Goal: Task Accomplishment & Management: Manage account settings

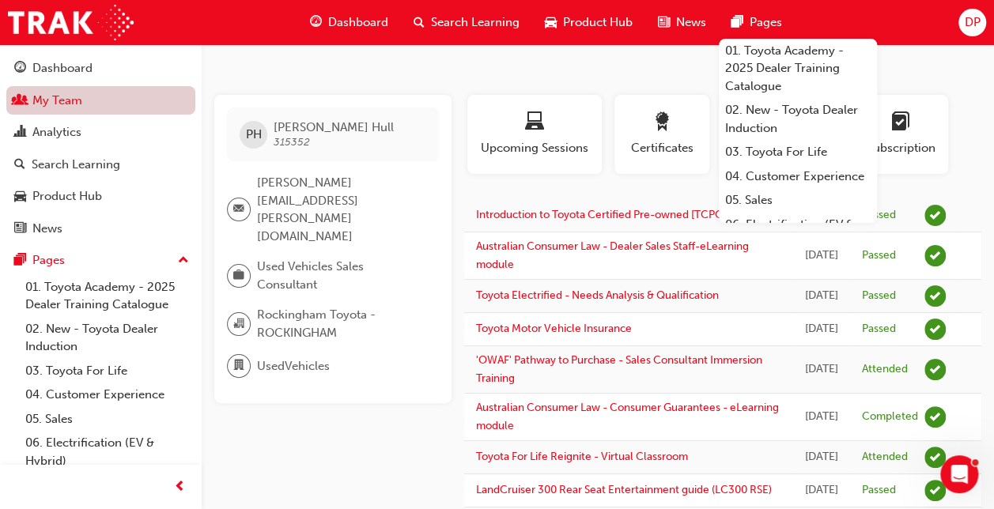
click at [66, 101] on link "My Team" at bounding box center [100, 100] width 189 height 29
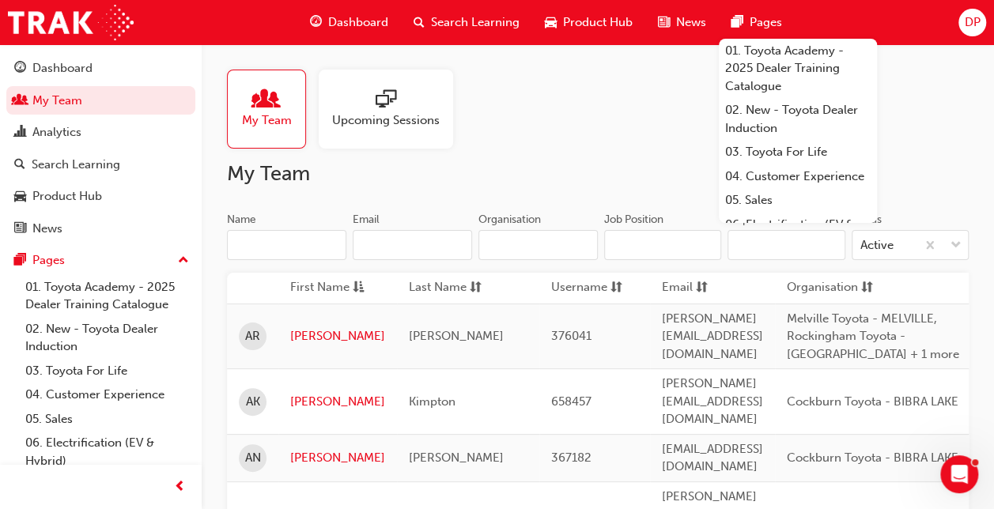
click at [262, 249] on input "Name" at bounding box center [286, 245] width 119 height 30
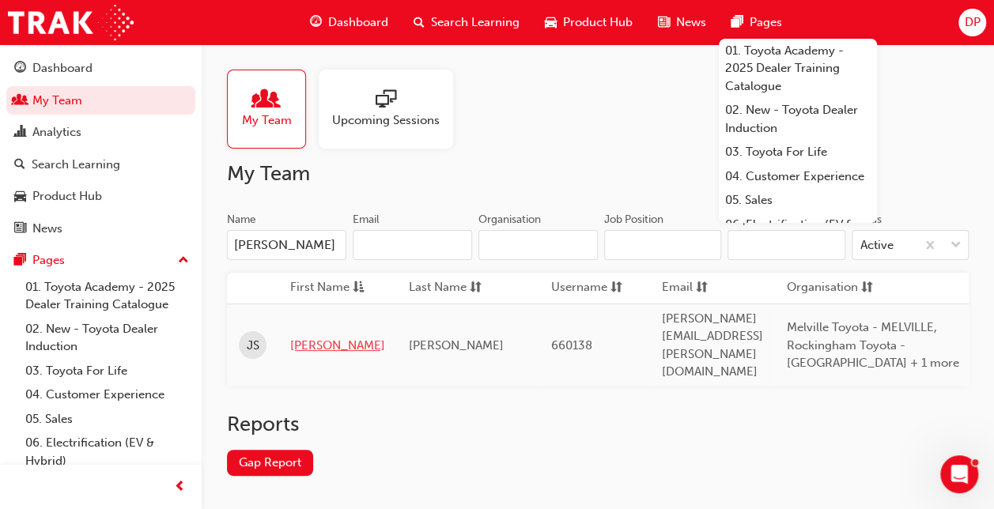
type input "[PERSON_NAME]"
click at [307, 337] on link "[PERSON_NAME]" at bounding box center [337, 346] width 95 height 18
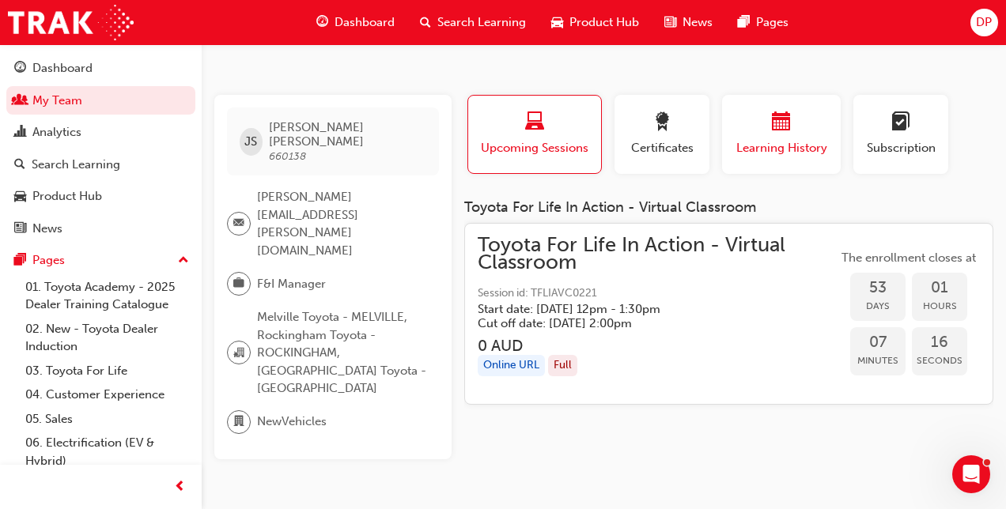
click at [799, 130] on div "button" at bounding box center [781, 124] width 95 height 25
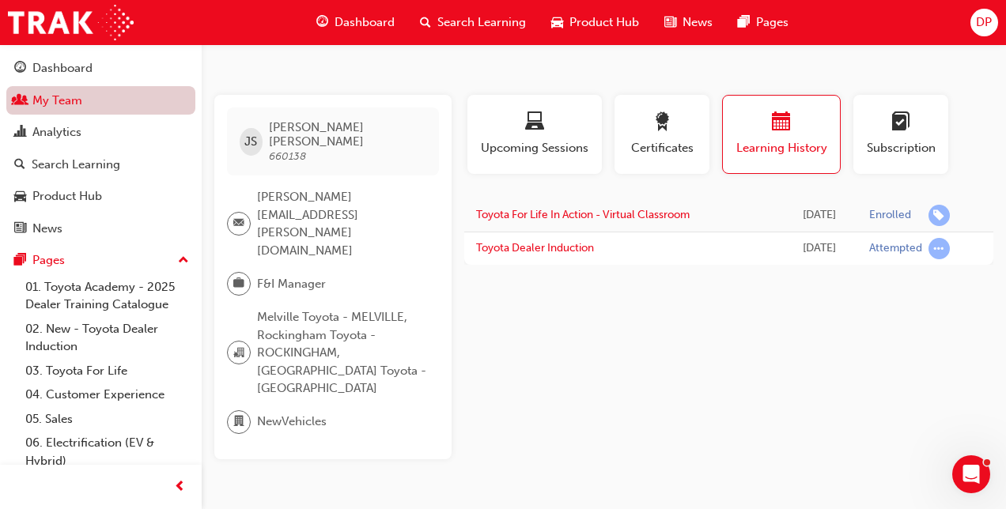
click at [85, 107] on link "My Team" at bounding box center [100, 100] width 189 height 29
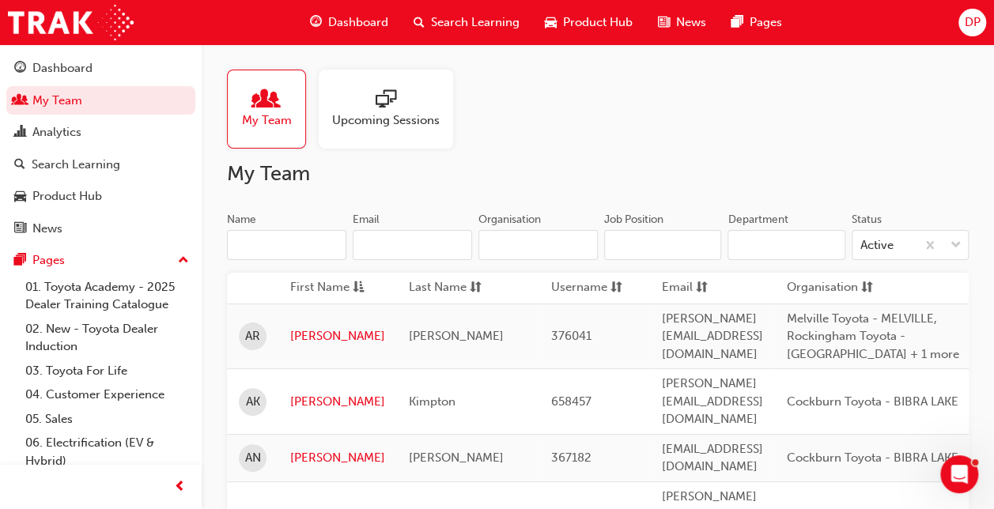
click at [277, 242] on input "Name" at bounding box center [286, 245] width 119 height 30
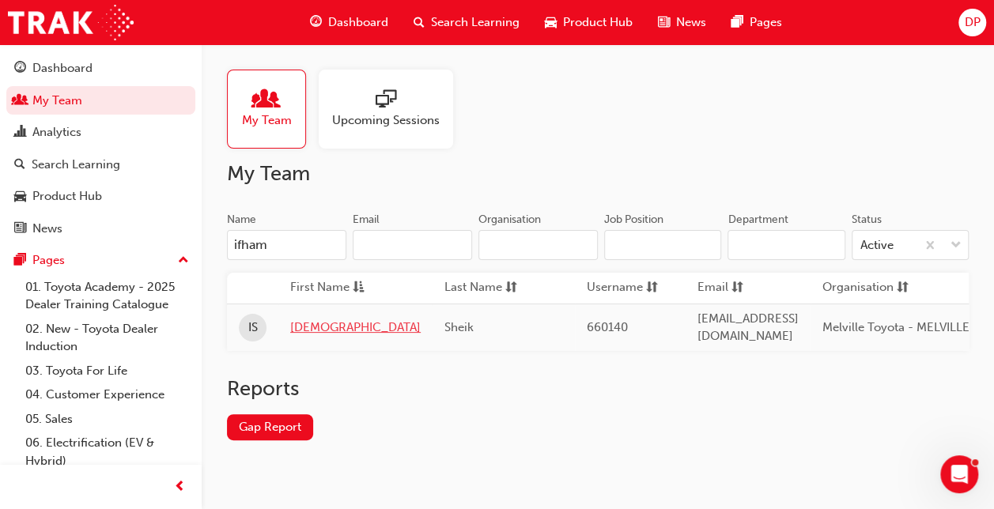
type input "ifham"
click at [319, 319] on link "[DEMOGRAPHIC_DATA]" at bounding box center [355, 328] width 130 height 18
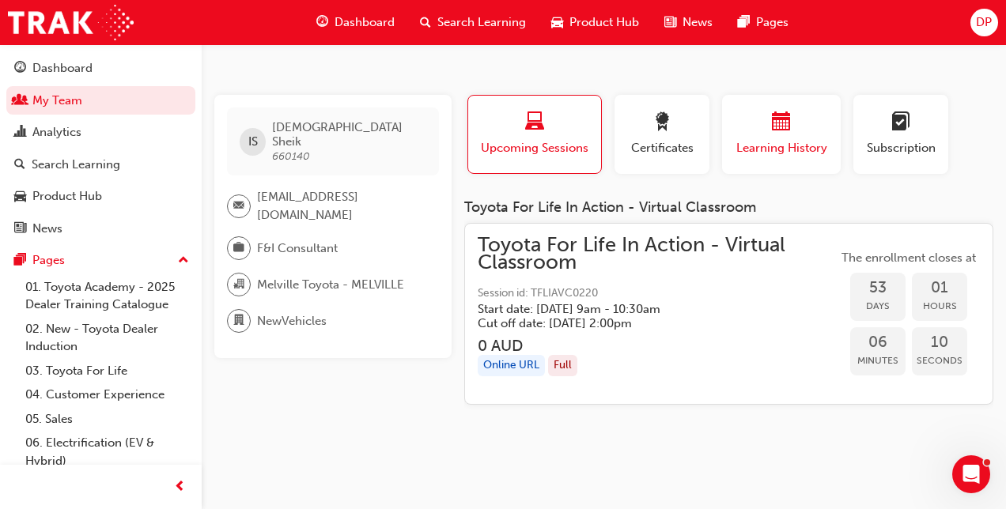
click at [813, 124] on div "button" at bounding box center [781, 124] width 95 height 25
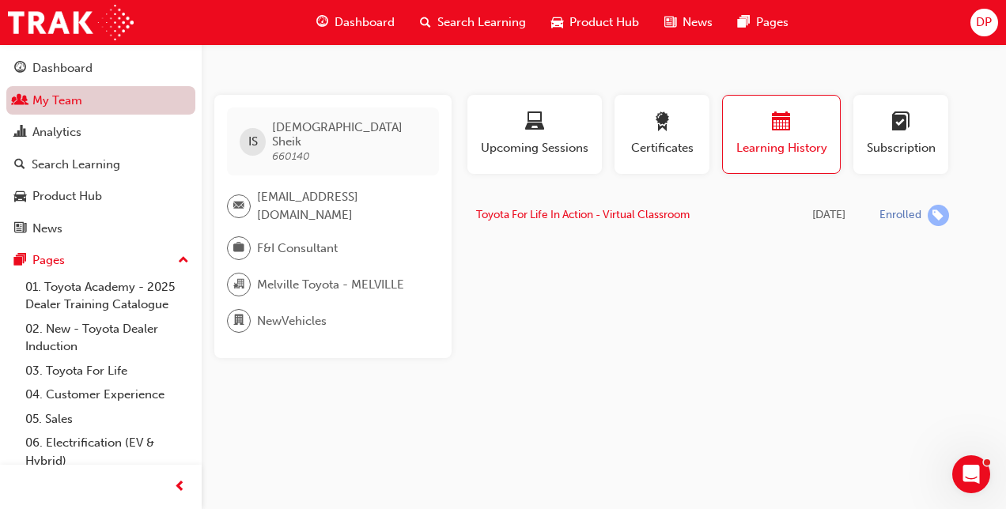
click at [33, 104] on link "My Team" at bounding box center [100, 100] width 189 height 29
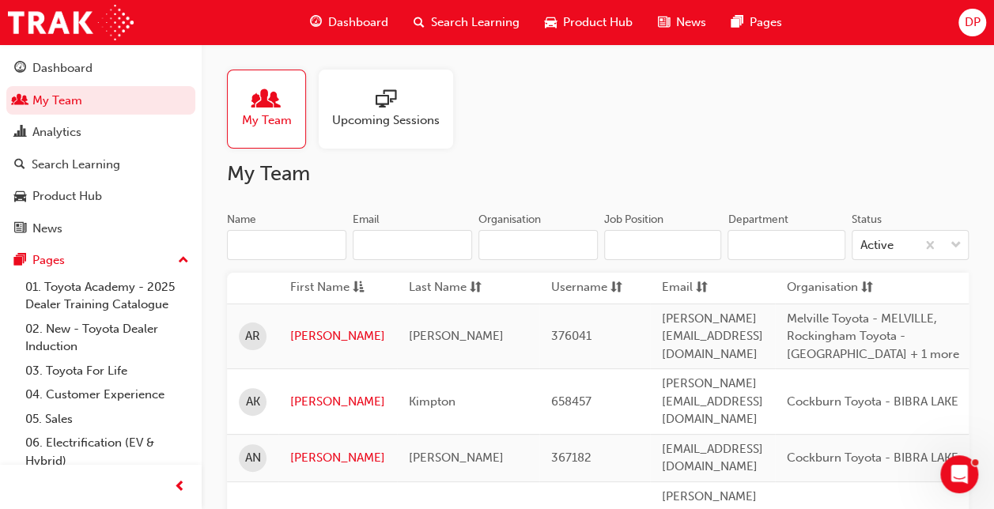
click at [259, 246] on input "Name" at bounding box center [286, 245] width 119 height 30
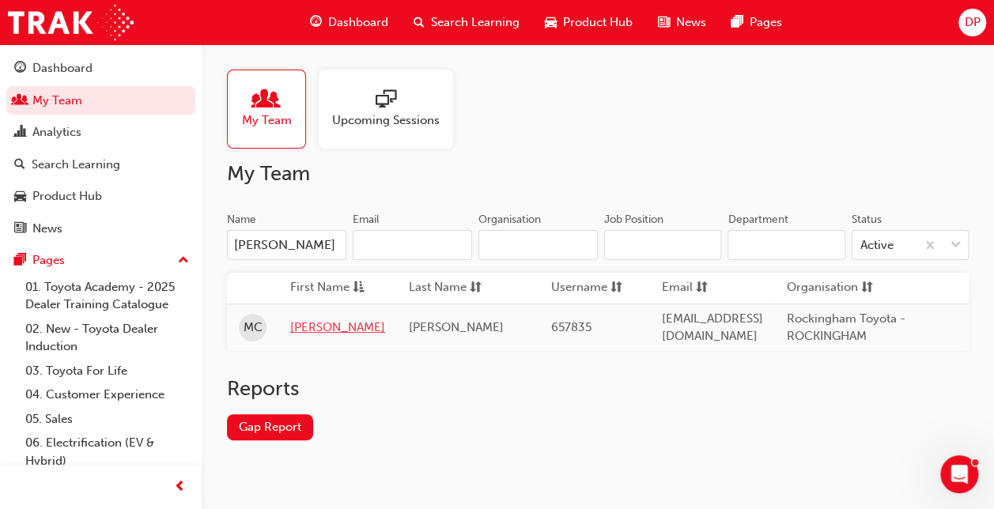
type input "[PERSON_NAME]"
click at [302, 319] on link "[PERSON_NAME]" at bounding box center [337, 328] width 95 height 18
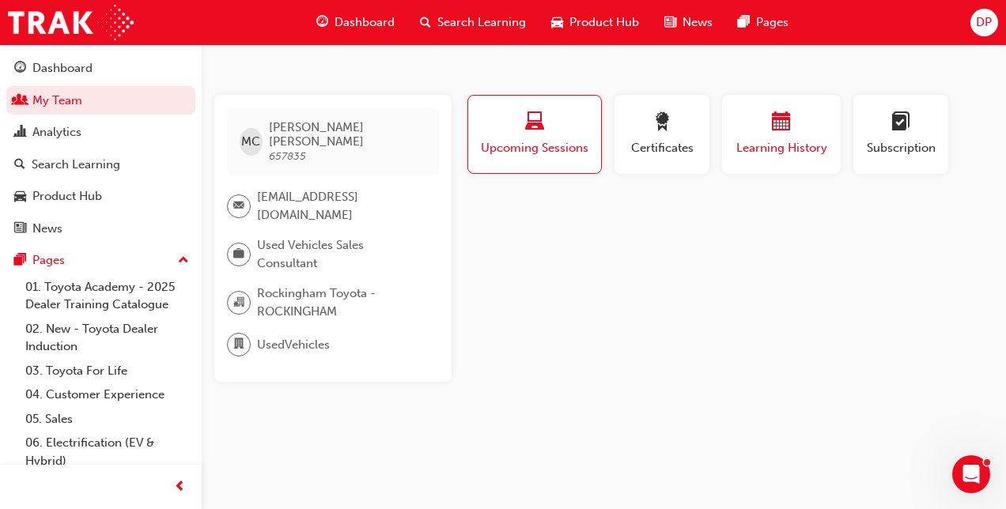
click at [765, 117] on div "button" at bounding box center [781, 124] width 95 height 25
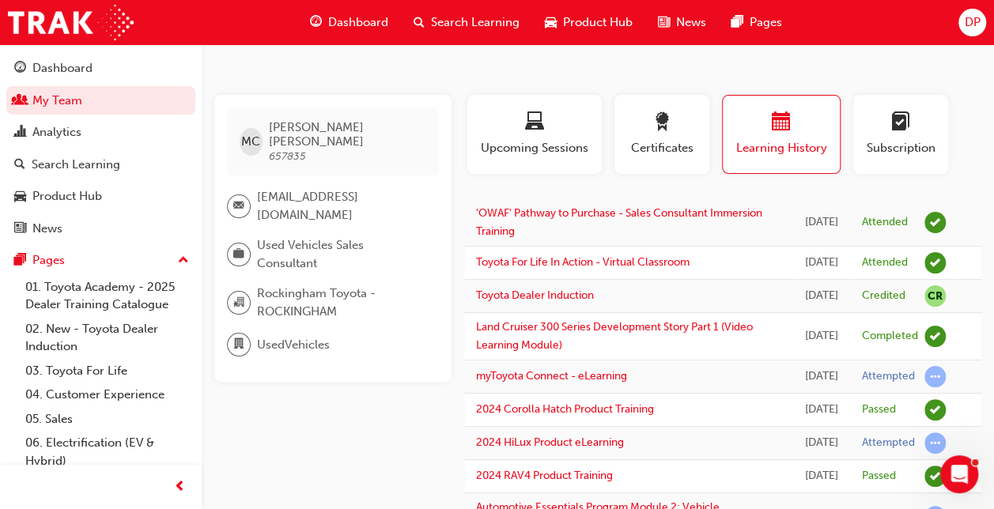
click at [77, 115] on button "Dashboard My Team Analytics Search Learning Product Hub News Pages" at bounding box center [100, 148] width 189 height 195
click at [60, 167] on div "Search Learning" at bounding box center [76, 165] width 89 height 18
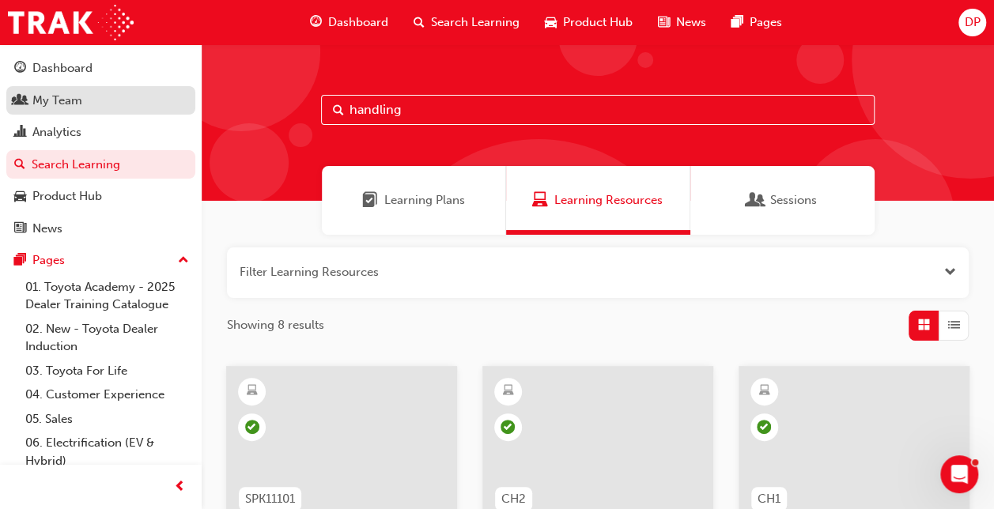
click at [96, 94] on div "My Team" at bounding box center [100, 101] width 173 height 20
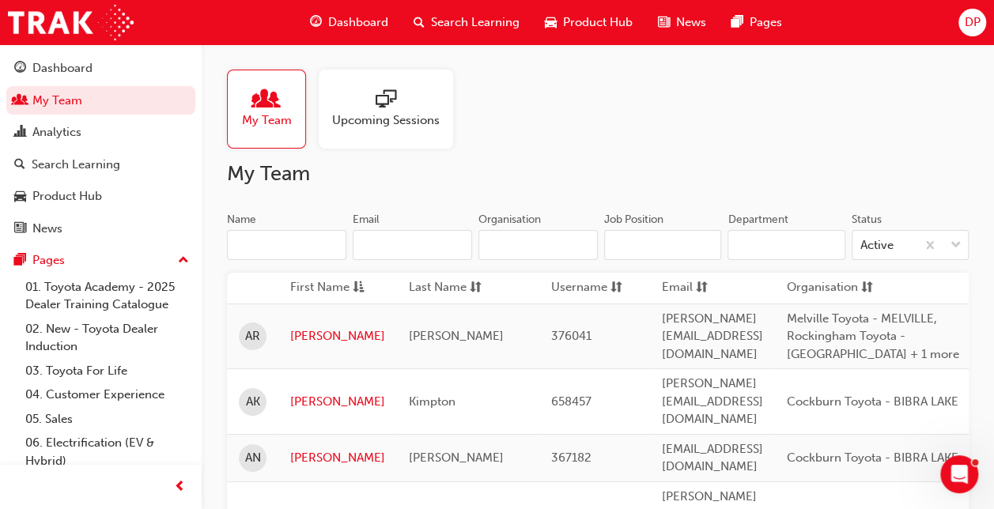
click at [297, 244] on input "Name" at bounding box center [286, 245] width 119 height 30
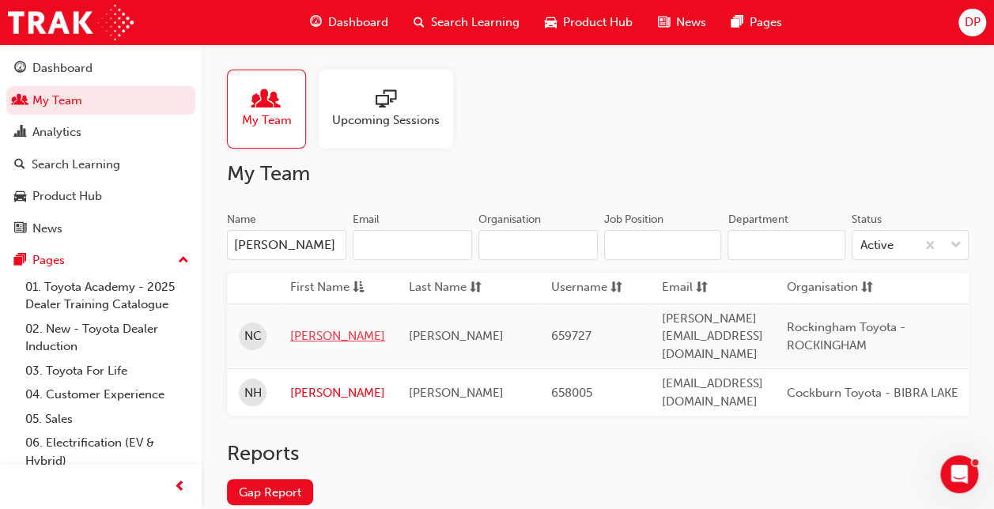
type input "[PERSON_NAME]"
click at [305, 327] on link "[PERSON_NAME]" at bounding box center [337, 336] width 95 height 18
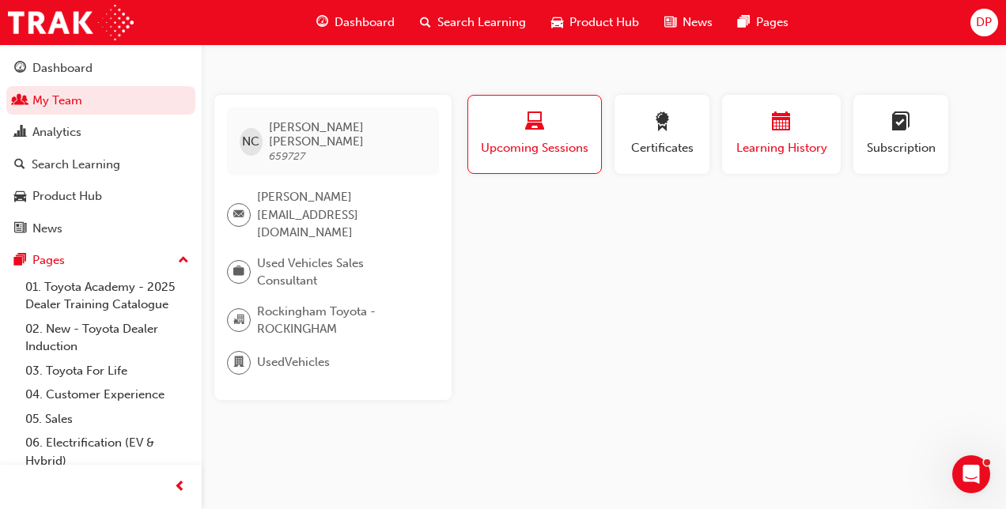
click at [805, 115] on div "button" at bounding box center [781, 124] width 95 height 25
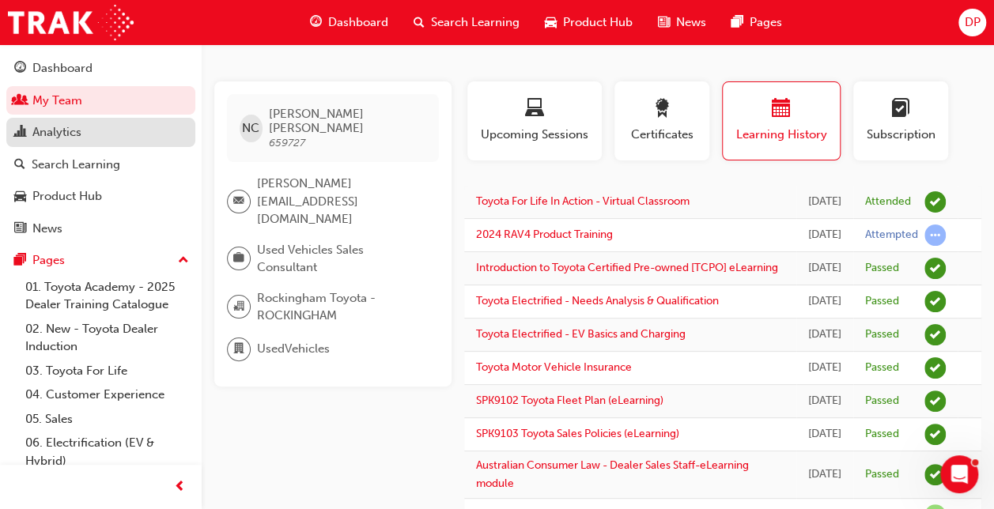
scroll to position [20, 0]
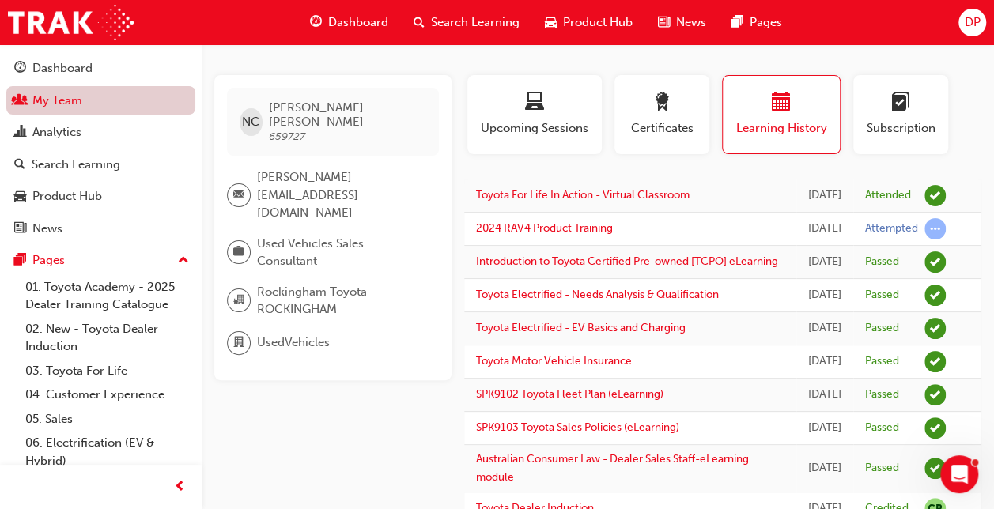
click at [81, 103] on link "My Team" at bounding box center [100, 100] width 189 height 29
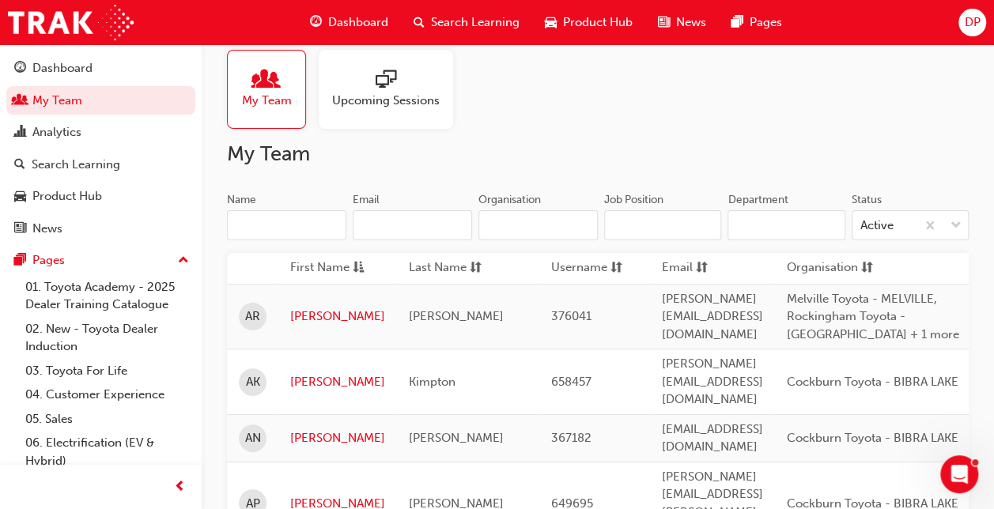
click at [270, 231] on input "Name" at bounding box center [286, 225] width 119 height 30
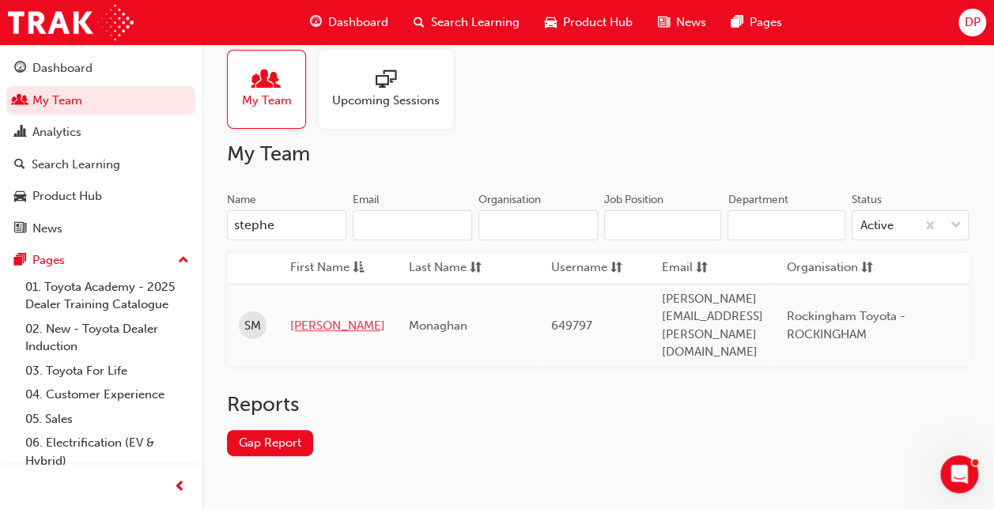
type input "stephe"
click at [327, 317] on link "[PERSON_NAME]" at bounding box center [337, 326] width 95 height 18
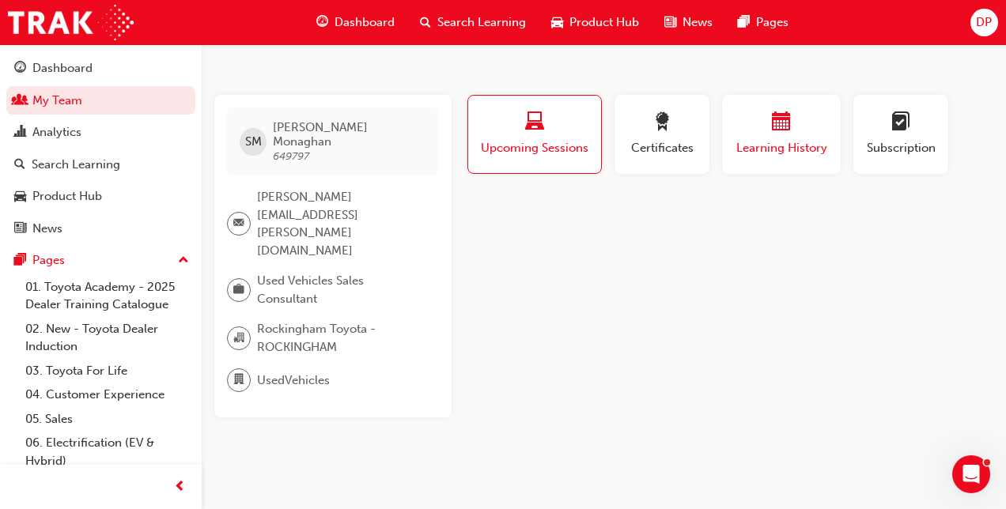
click at [789, 115] on span "calendar-icon" at bounding box center [781, 122] width 19 height 21
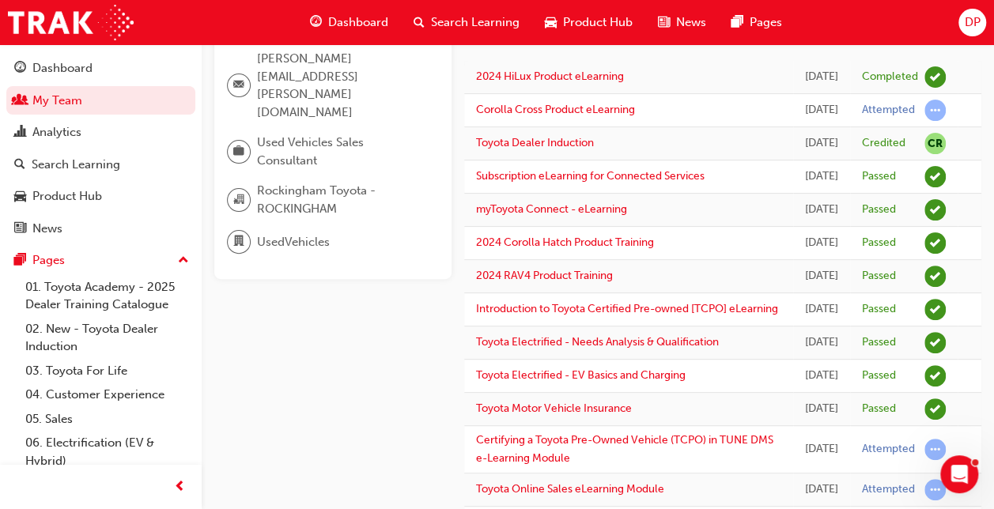
scroll to position [158, 0]
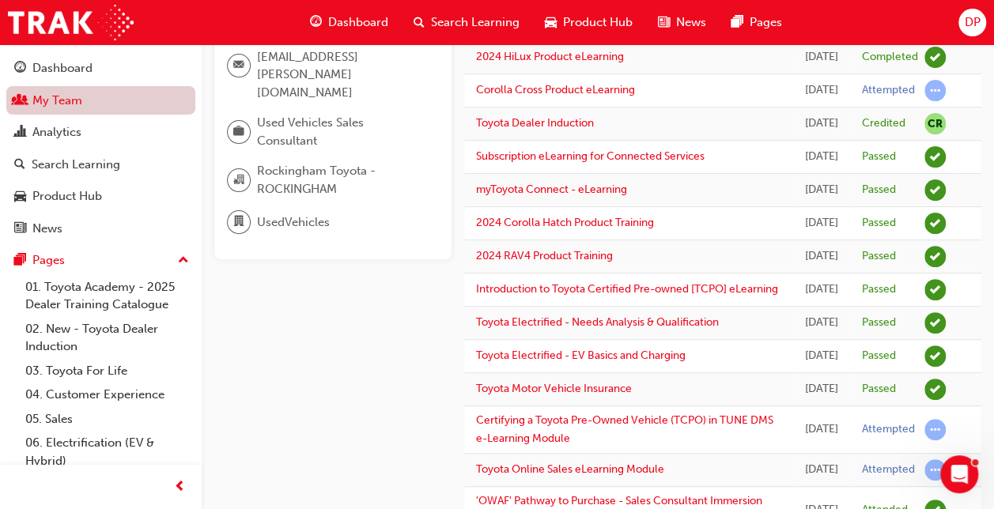
click at [66, 109] on link "My Team" at bounding box center [100, 100] width 189 height 29
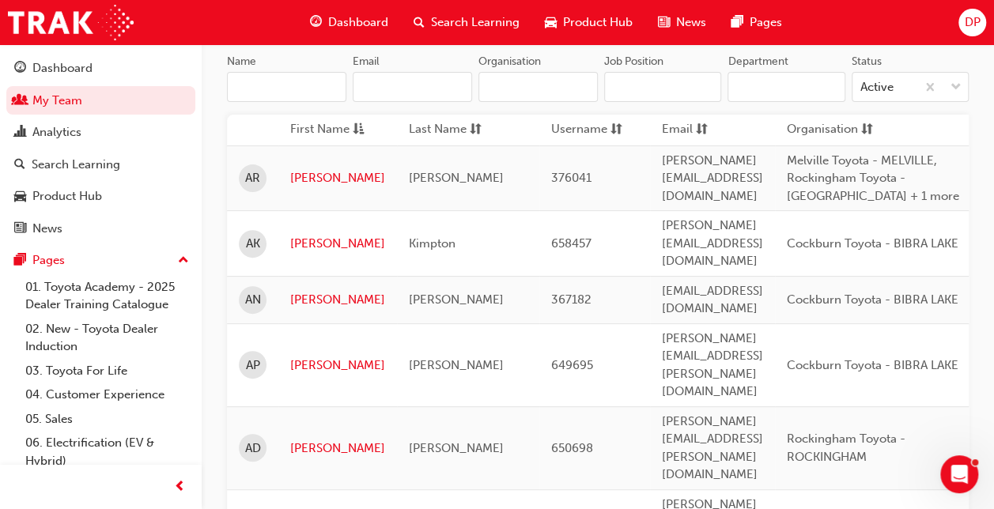
click at [274, 93] on input "Name" at bounding box center [286, 87] width 119 height 30
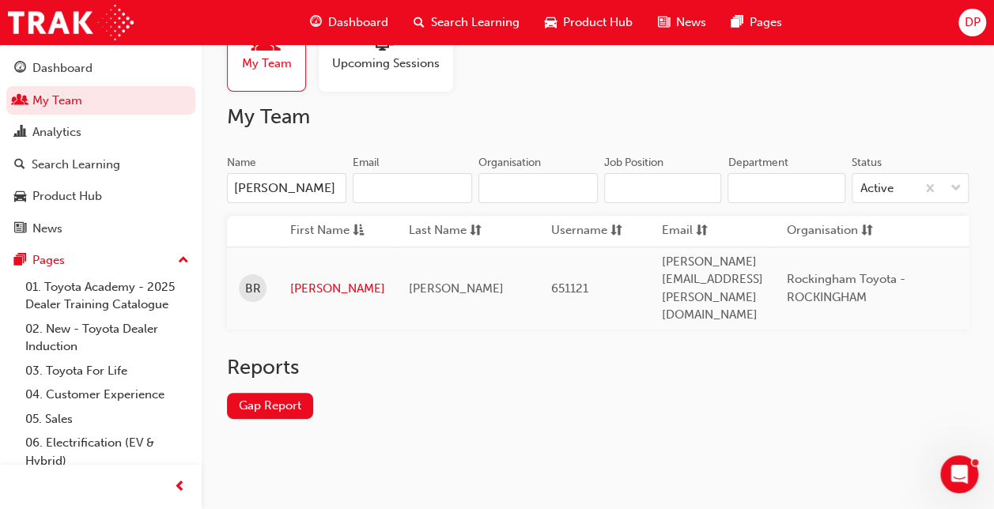
scroll to position [33, 0]
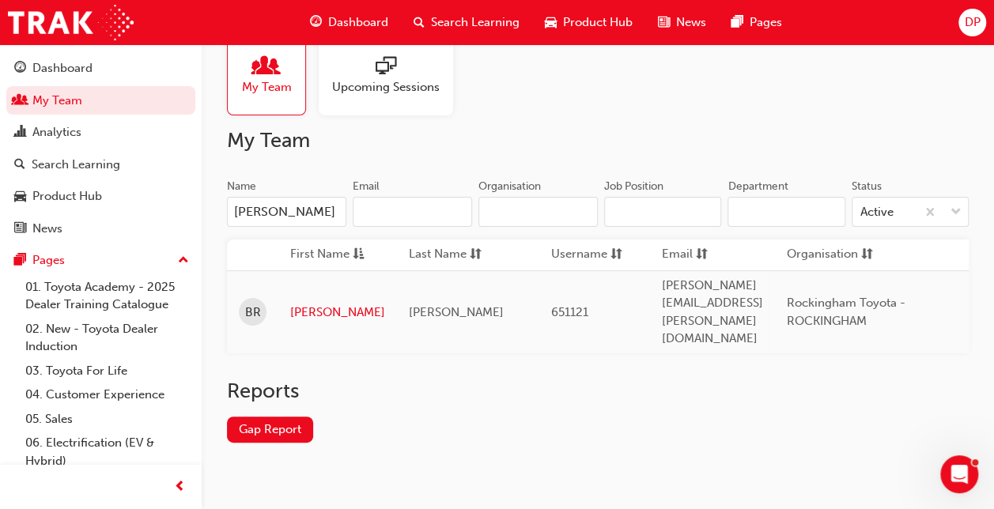
type input "[PERSON_NAME]"
click at [316, 282] on td "[PERSON_NAME]" at bounding box center [337, 311] width 119 height 83
click at [320, 304] on link "[PERSON_NAME]" at bounding box center [337, 313] width 95 height 18
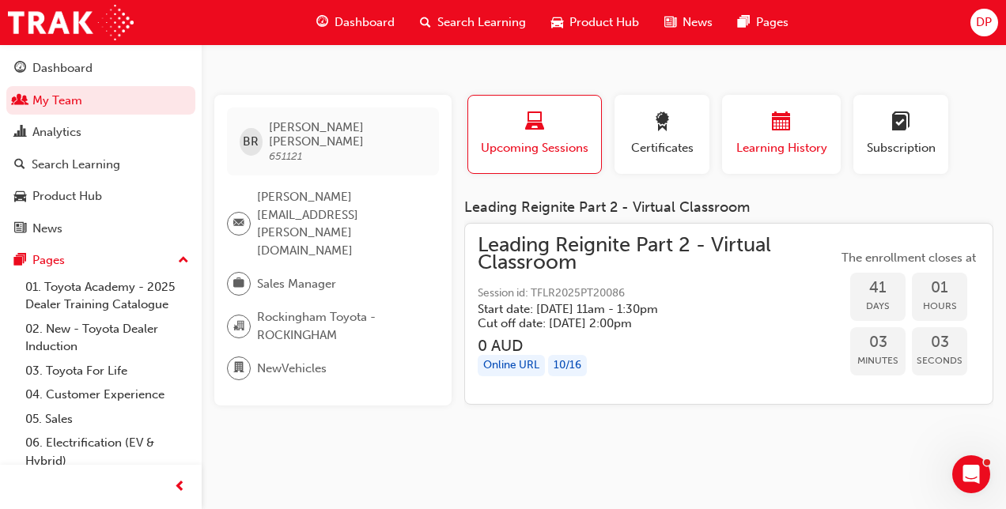
click at [773, 123] on span "calendar-icon" at bounding box center [781, 122] width 19 height 21
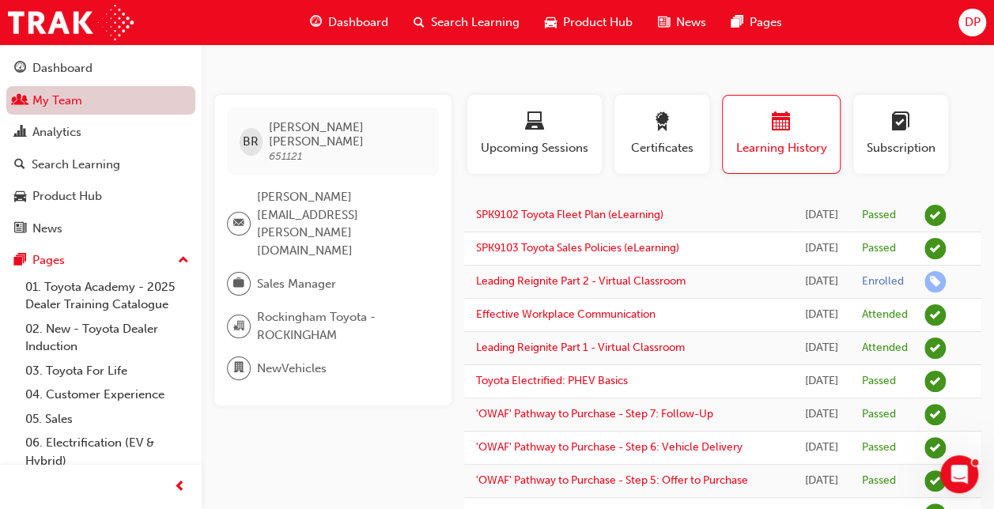
click at [90, 100] on link "My Team" at bounding box center [100, 100] width 189 height 29
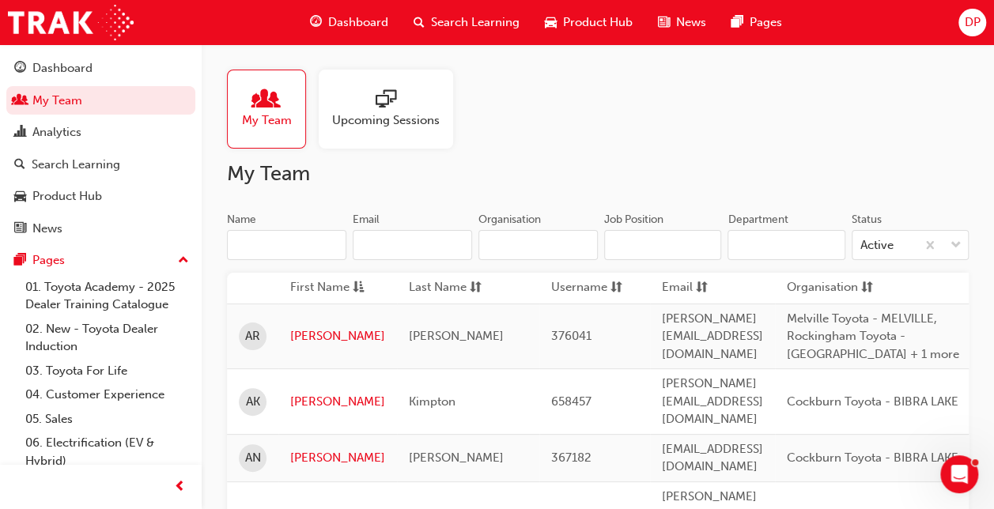
click at [286, 247] on input "Name" at bounding box center [286, 245] width 119 height 30
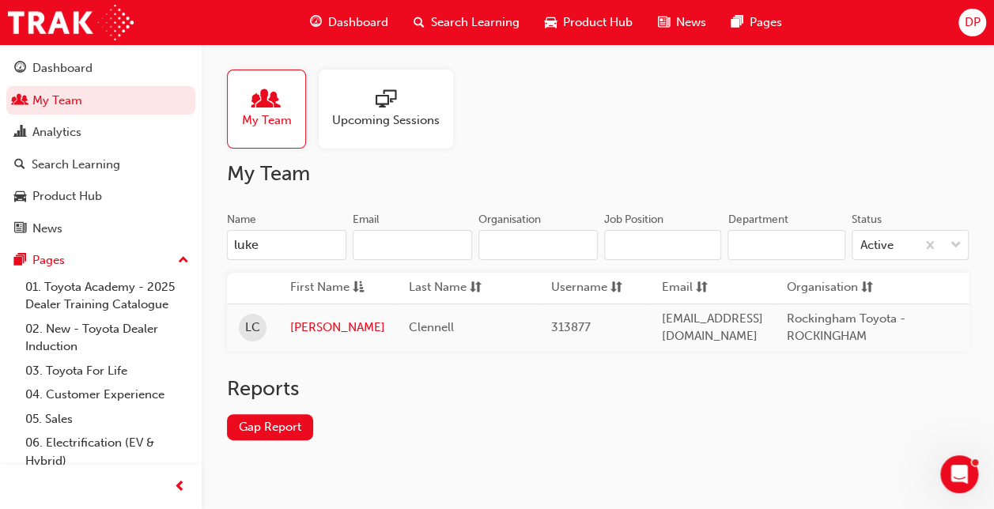
type input "luke"
click at [308, 316] on td "[PERSON_NAME]" at bounding box center [337, 327] width 119 height 47
click at [308, 326] on link "[PERSON_NAME]" at bounding box center [337, 328] width 95 height 18
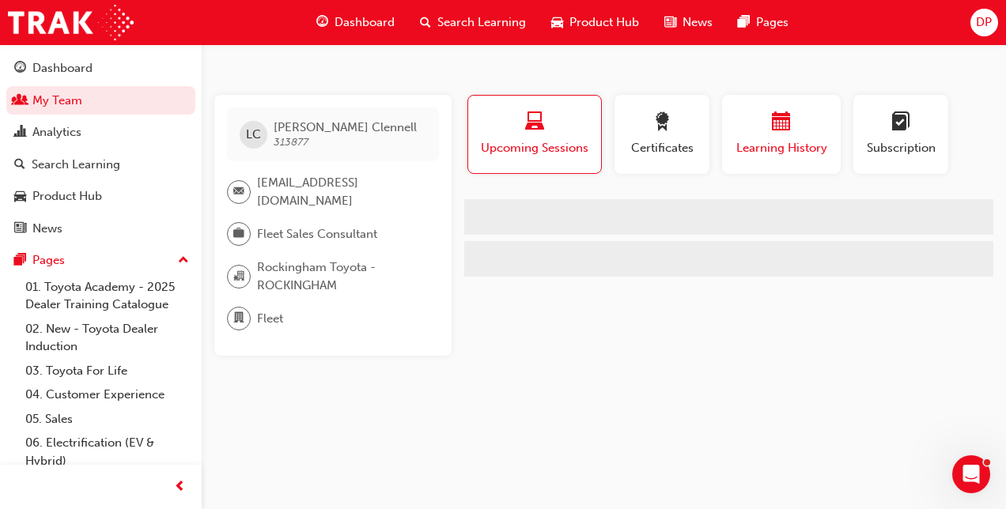
click at [769, 146] on span "Learning History" at bounding box center [781, 148] width 95 height 18
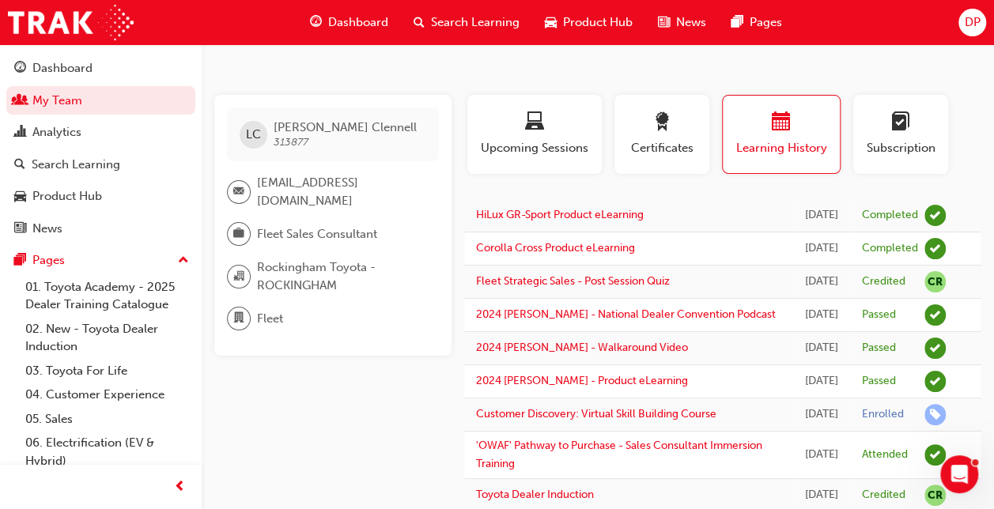
click at [784, 136] on div "Learning History" at bounding box center [781, 134] width 93 height 45
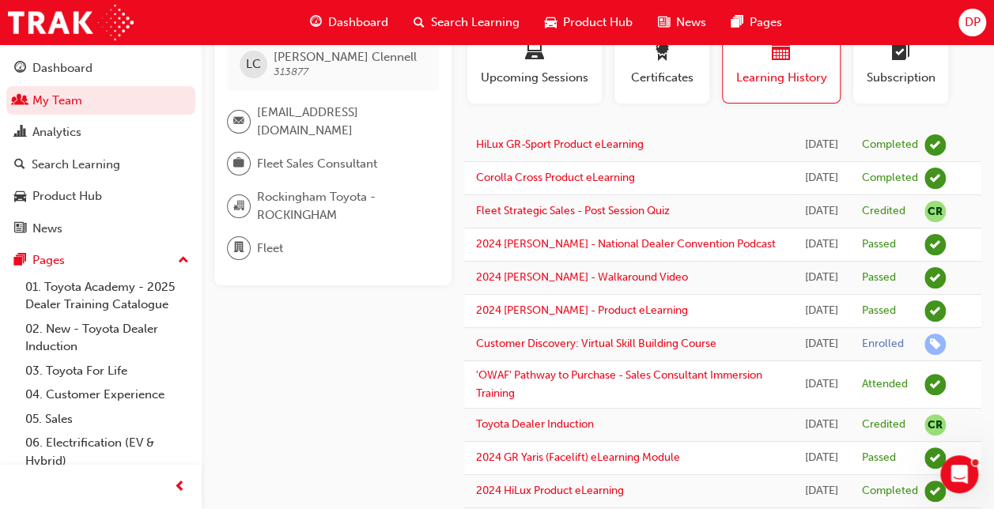
scroll to position [119, 0]
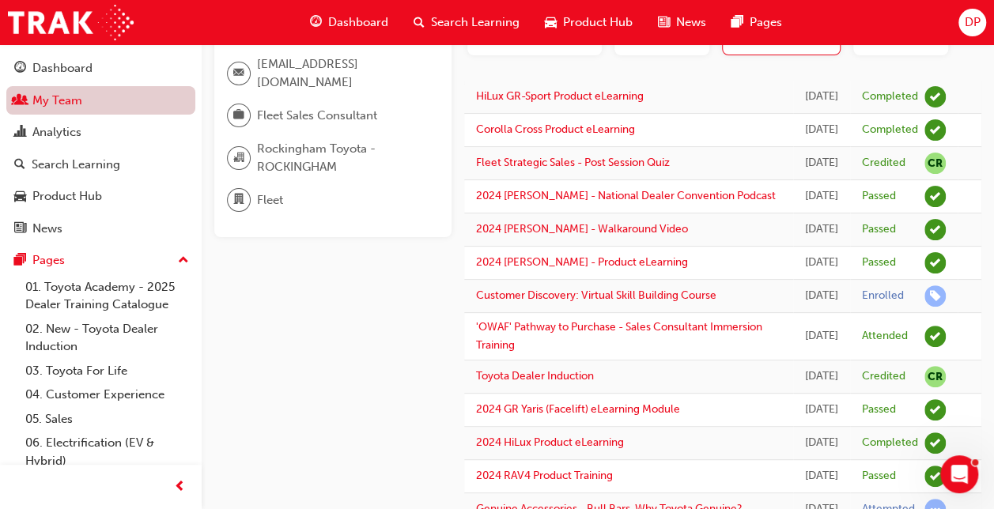
click at [68, 100] on link "My Team" at bounding box center [100, 100] width 189 height 29
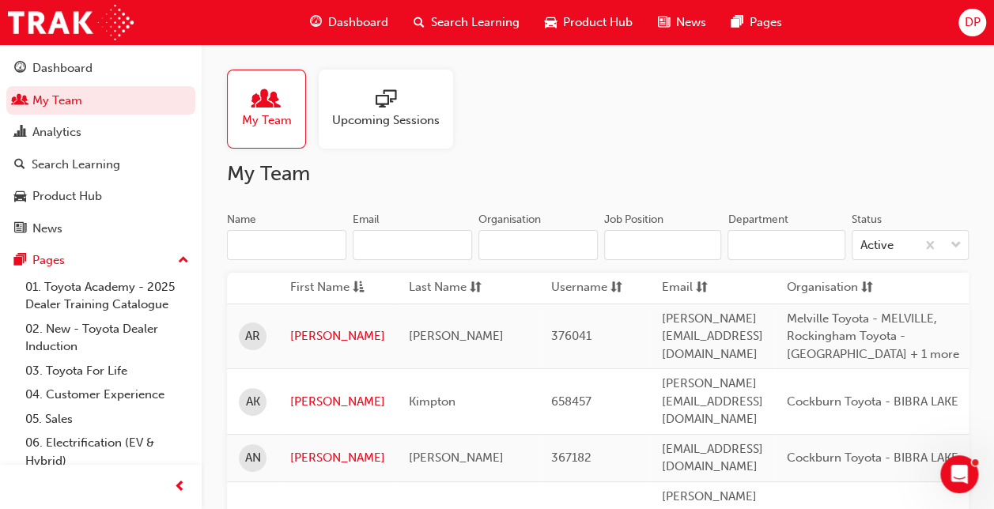
click at [380, 116] on span "Upcoming Sessions" at bounding box center [386, 120] width 108 height 18
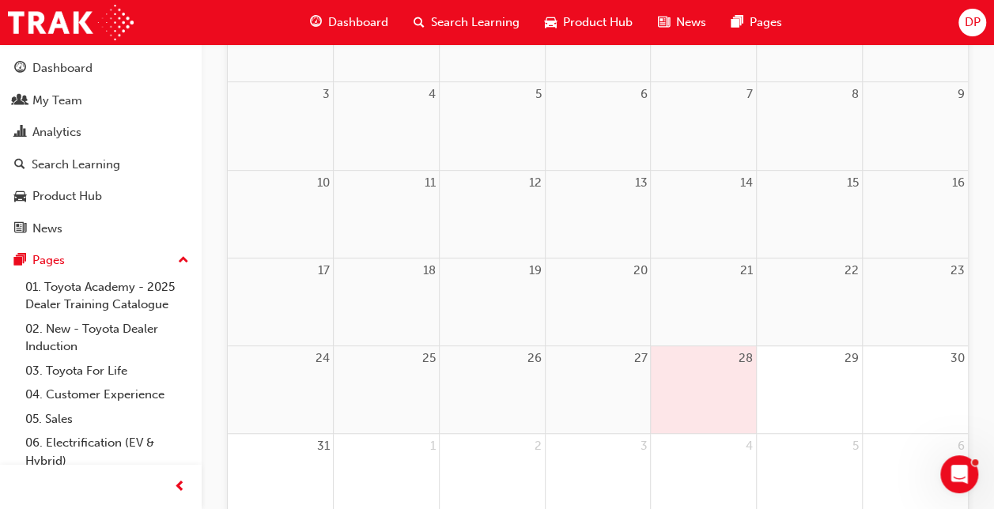
scroll to position [356, 0]
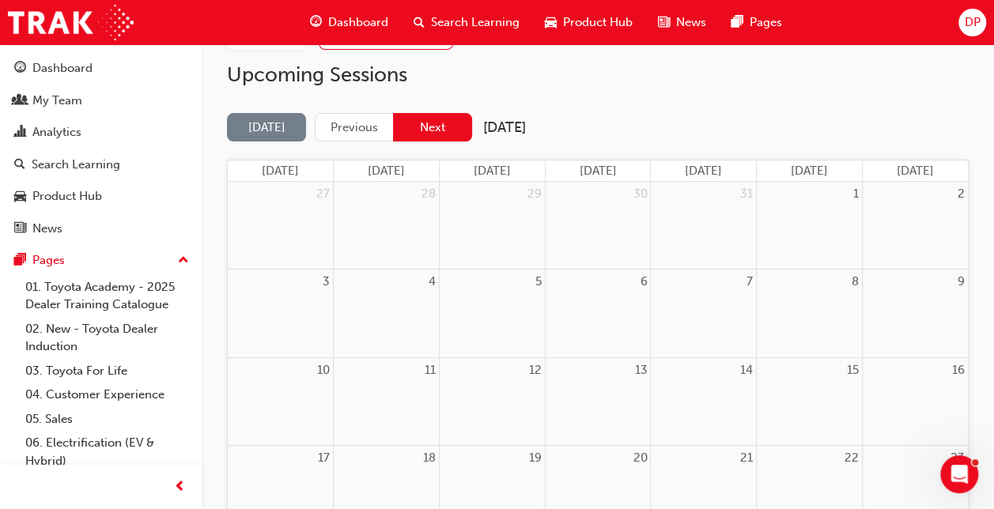
click at [429, 127] on button "Next" at bounding box center [432, 127] width 79 height 29
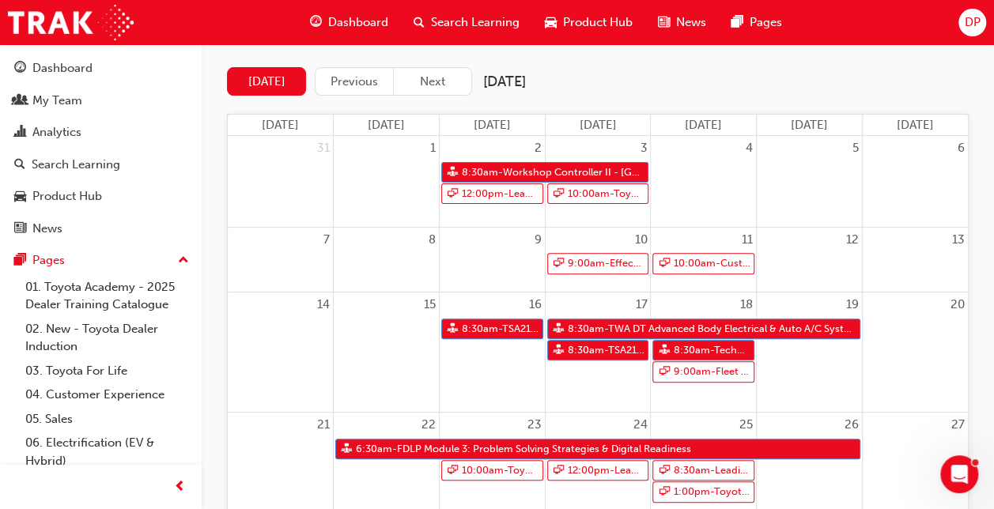
scroll to position [178, 0]
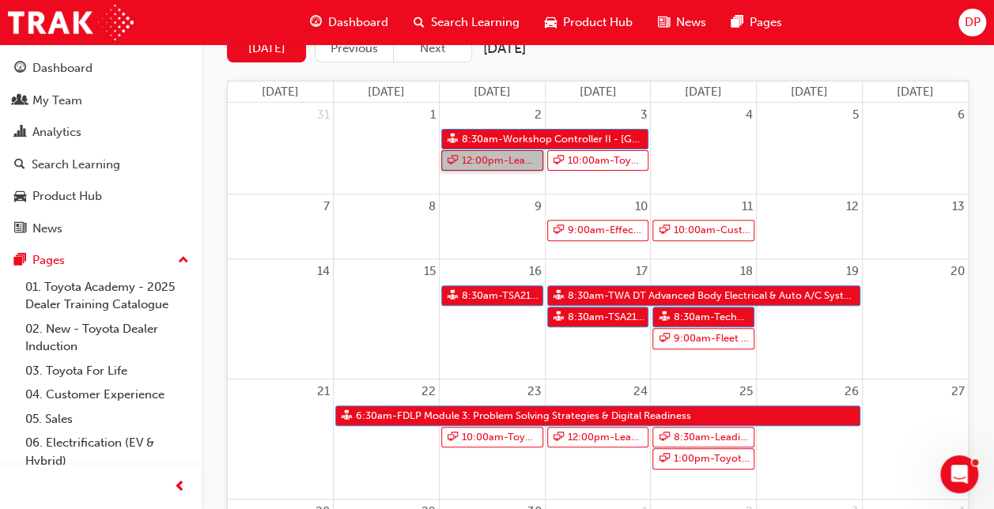
click at [493, 159] on link "12:00pm - Leading Reignite Part 2 - Virtual Classroom" at bounding box center [492, 160] width 102 height 21
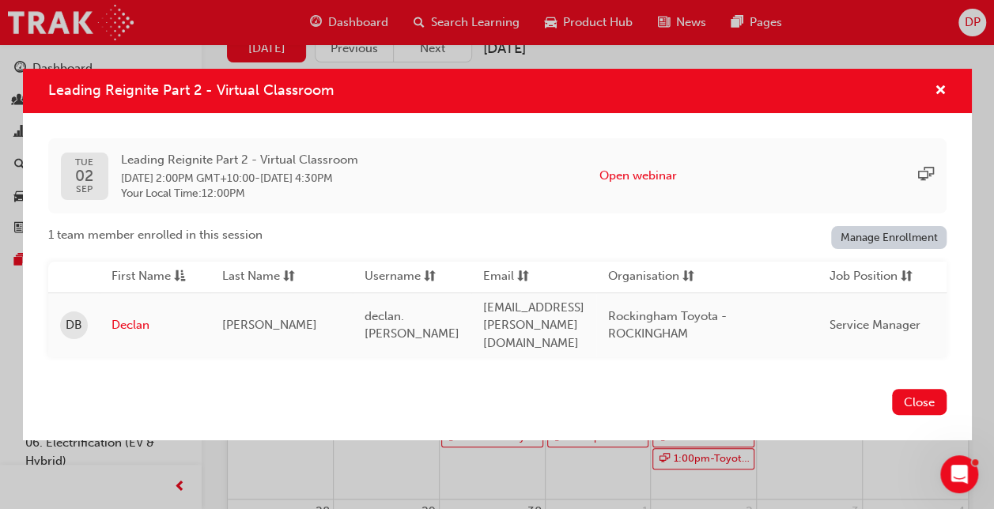
click at [890, 242] on link "Manage Enrollment" at bounding box center [888, 237] width 115 height 23
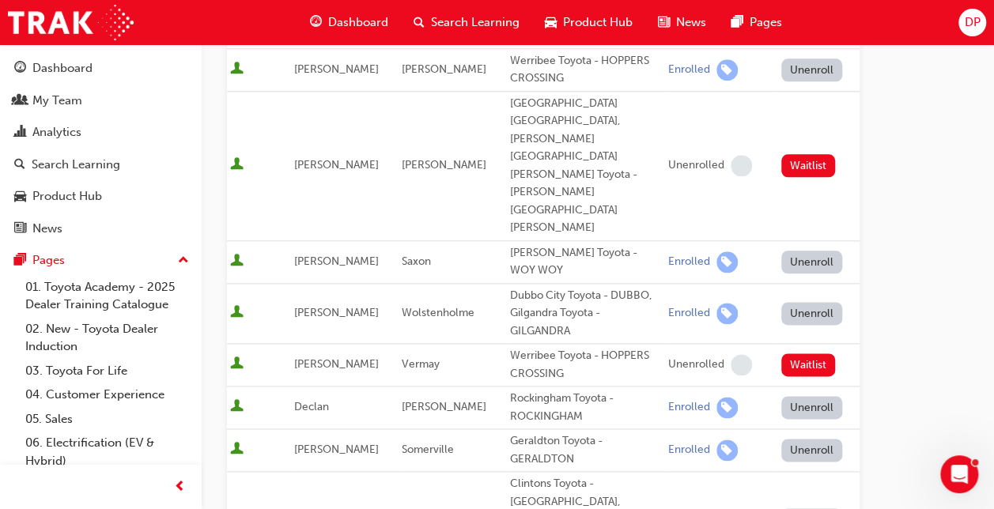
scroll to position [870, 0]
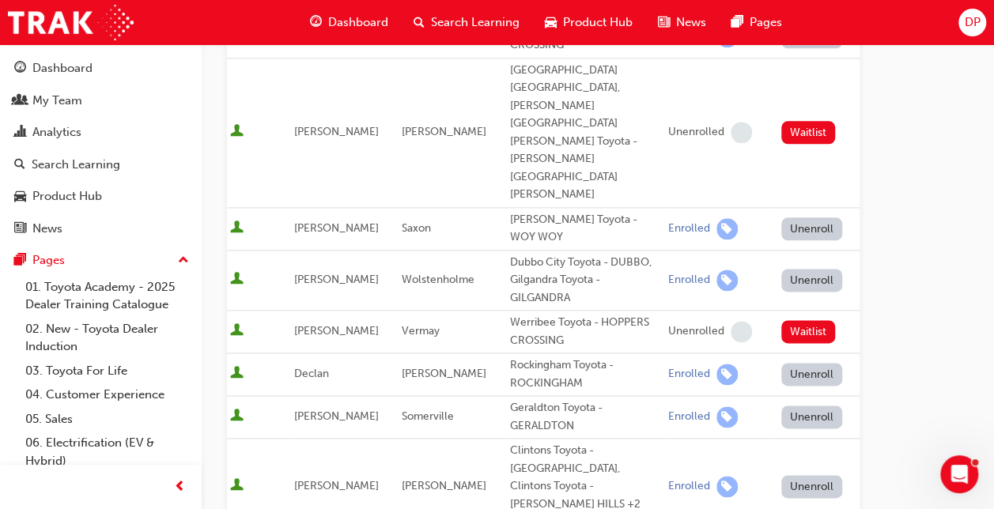
click at [806, 363] on button "Unenroll" at bounding box center [812, 374] width 62 height 23
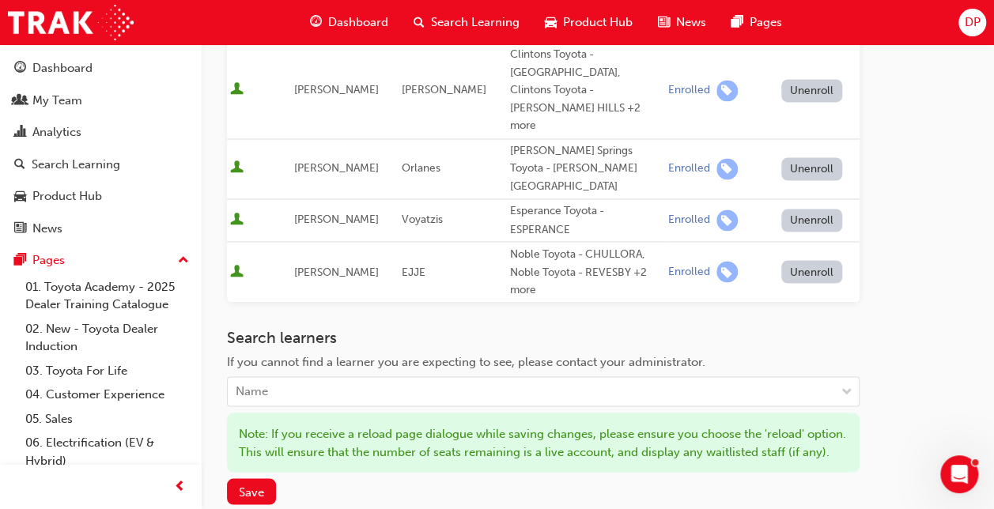
scroll to position [1276, 0]
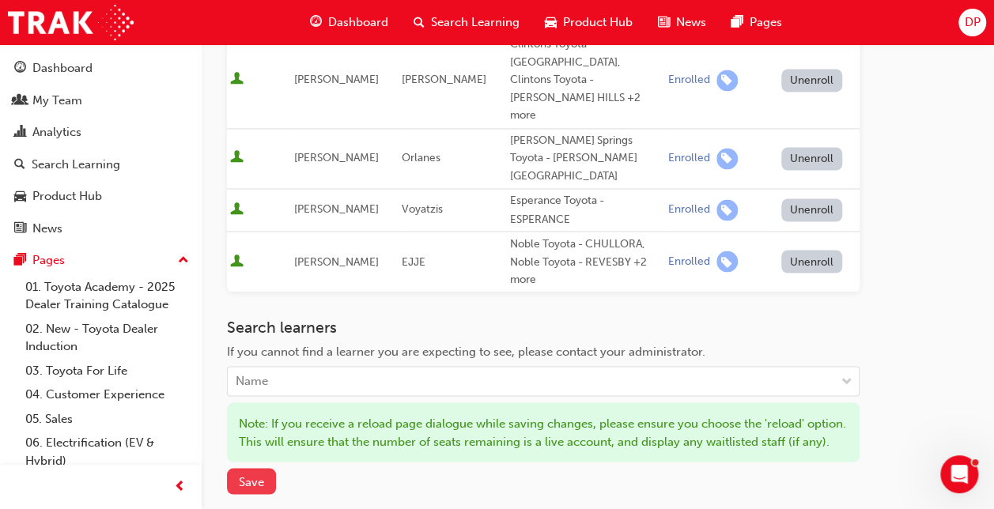
click at [256, 474] on span "Save" at bounding box center [251, 481] width 25 height 14
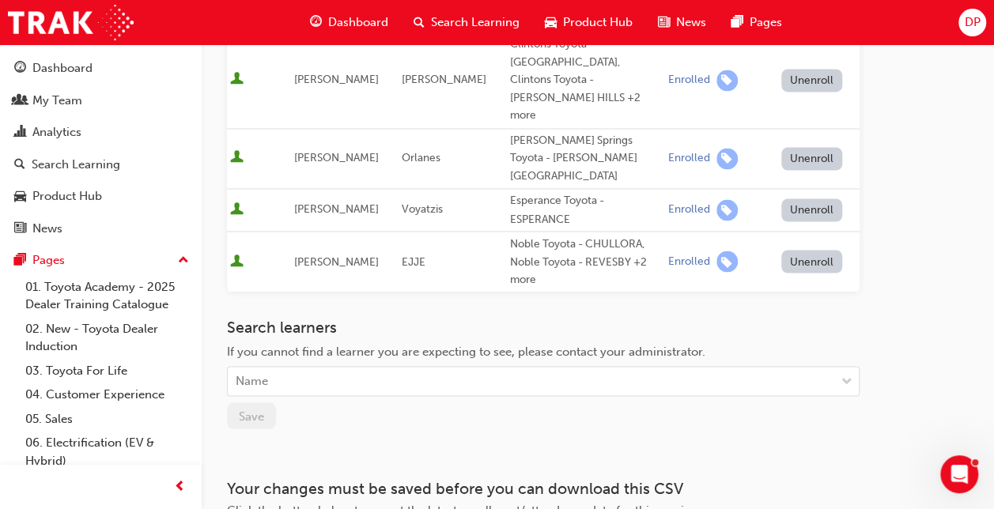
scroll to position [1193, 0]
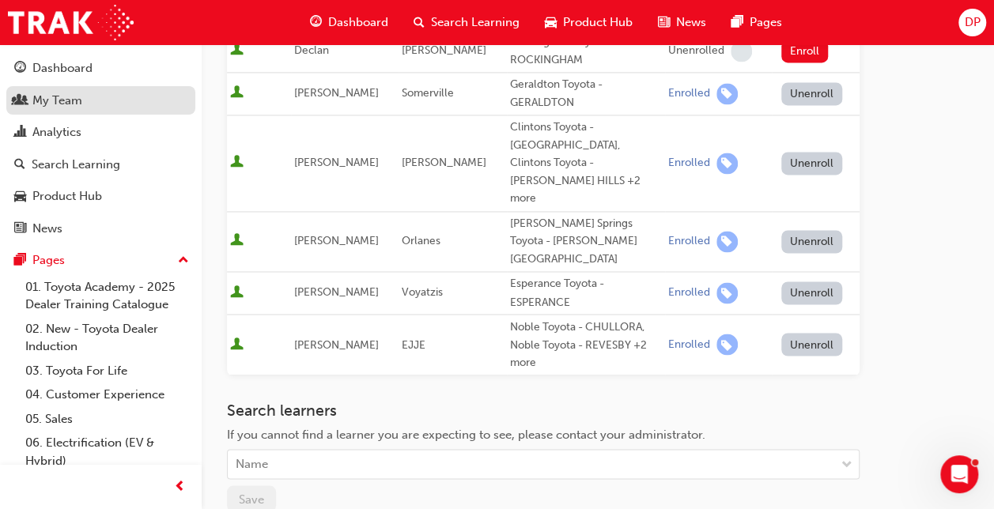
click at [64, 104] on div "My Team" at bounding box center [57, 101] width 50 height 18
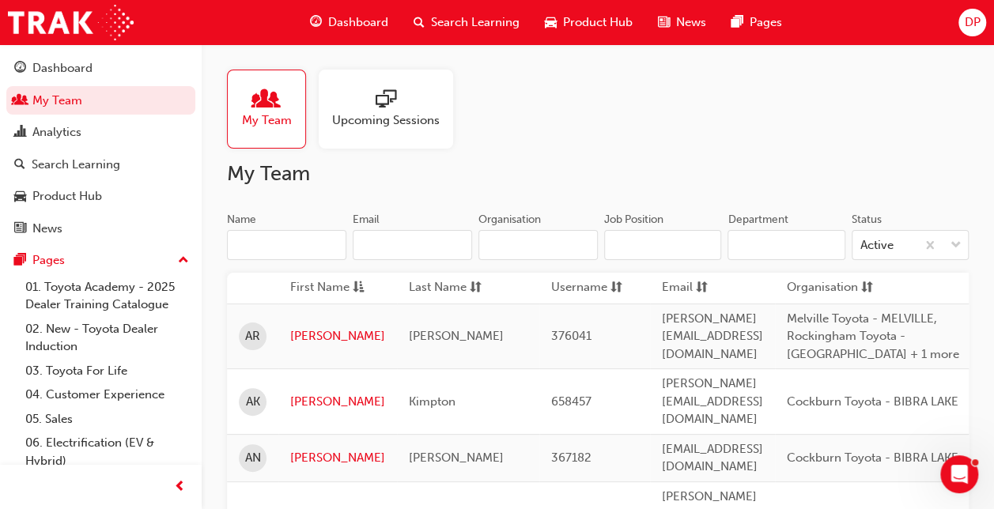
click at [392, 121] on span "Upcoming Sessions" at bounding box center [386, 120] width 108 height 18
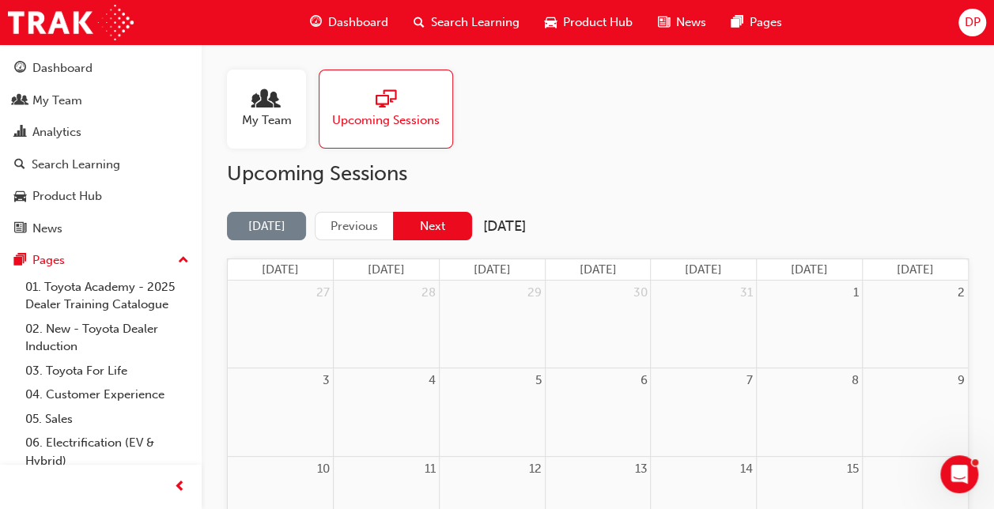
click at [440, 230] on button "Next" at bounding box center [432, 226] width 79 height 29
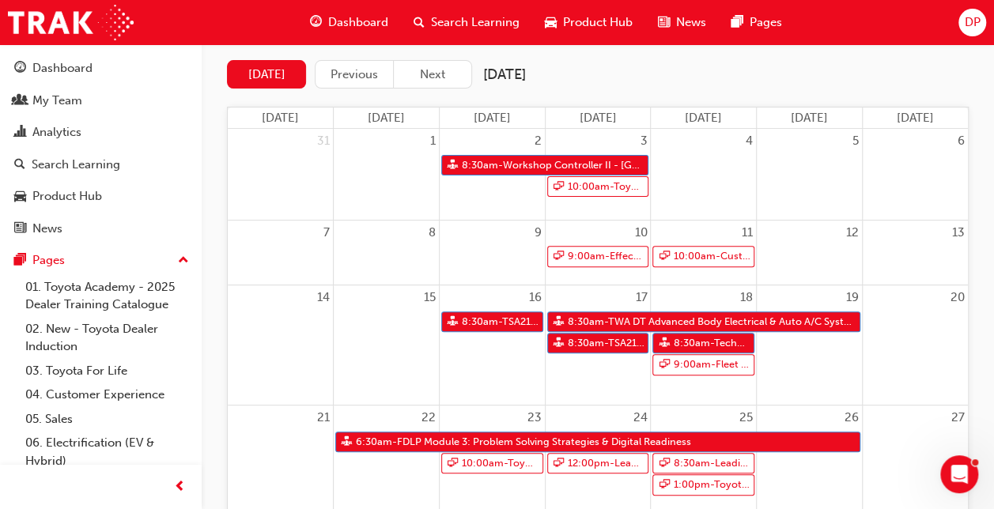
scroll to position [99, 0]
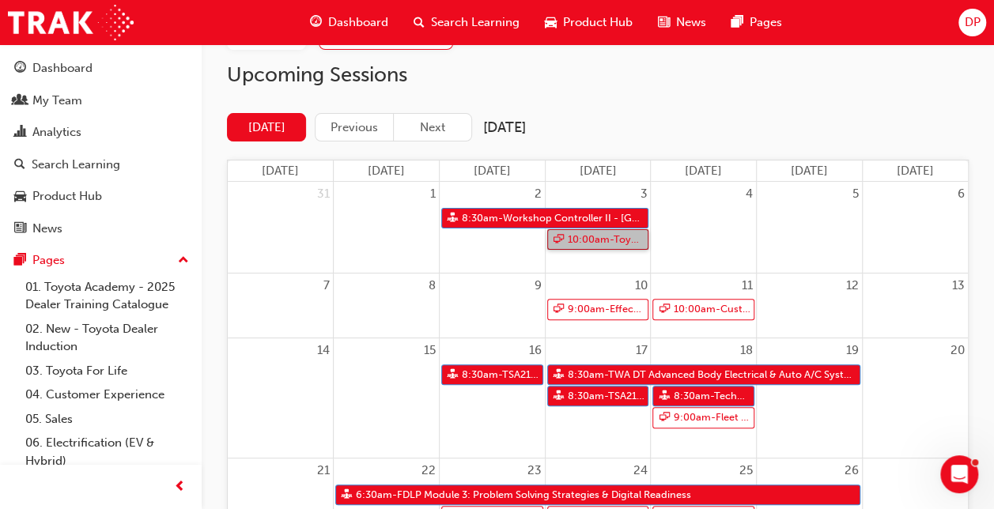
click at [593, 240] on link "10:00am - Toyota For Life In Action - Virtual Classroom" at bounding box center [598, 239] width 102 height 21
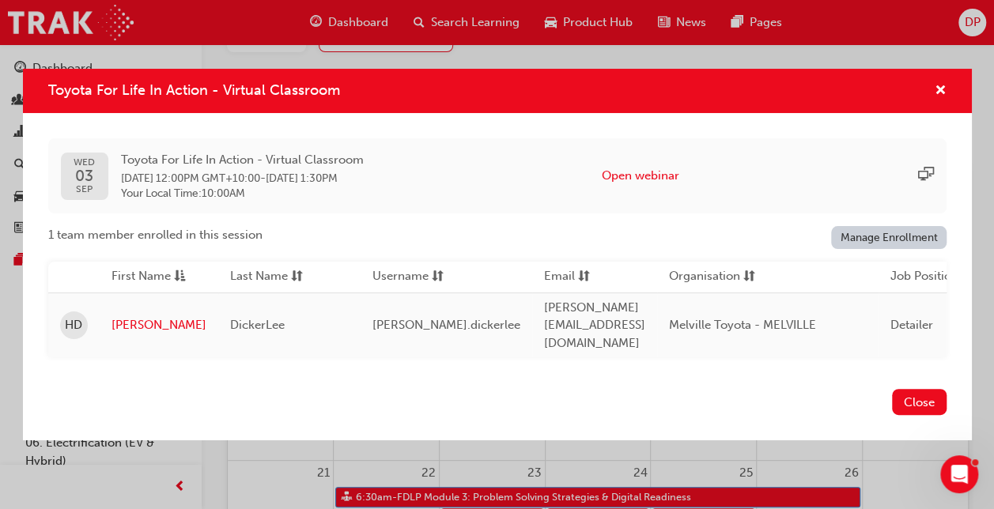
scroll to position [59, 0]
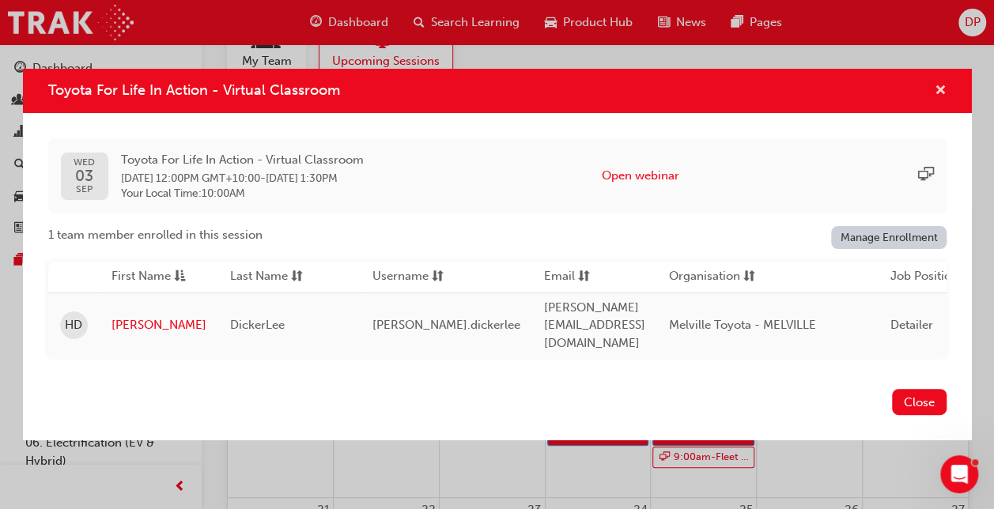
click at [942, 90] on span "cross-icon" at bounding box center [941, 92] width 12 height 14
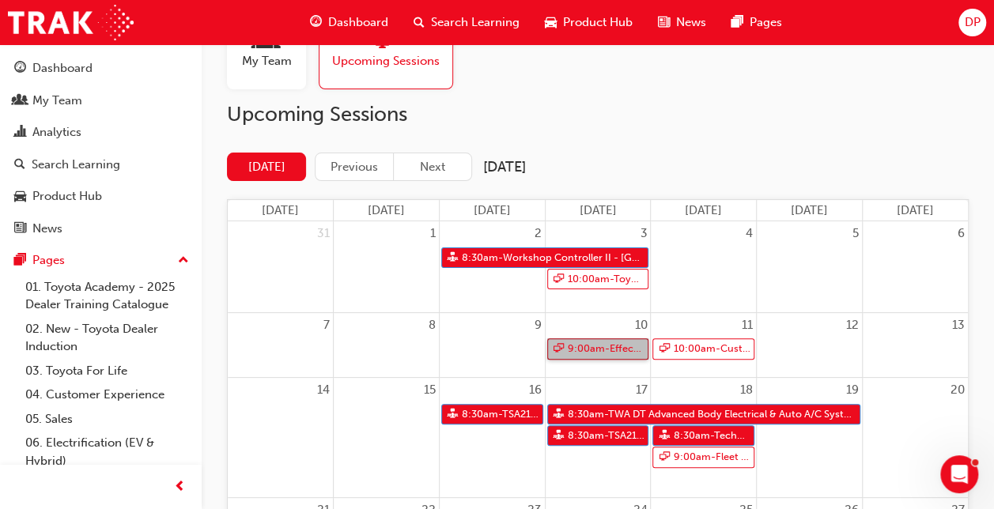
click at [591, 345] on link "9:00am - Effective Workplace Communication" at bounding box center [598, 348] width 102 height 21
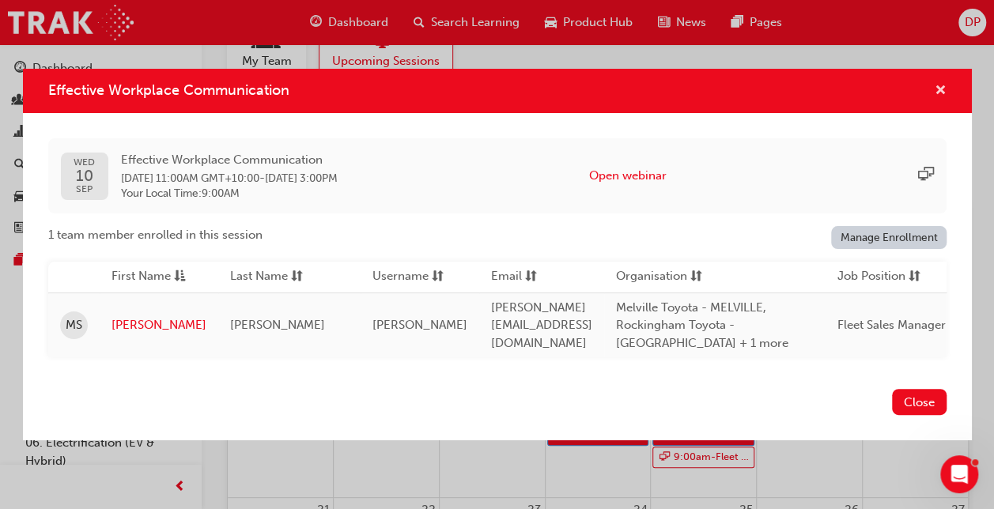
click at [941, 85] on span "cross-icon" at bounding box center [941, 92] width 12 height 14
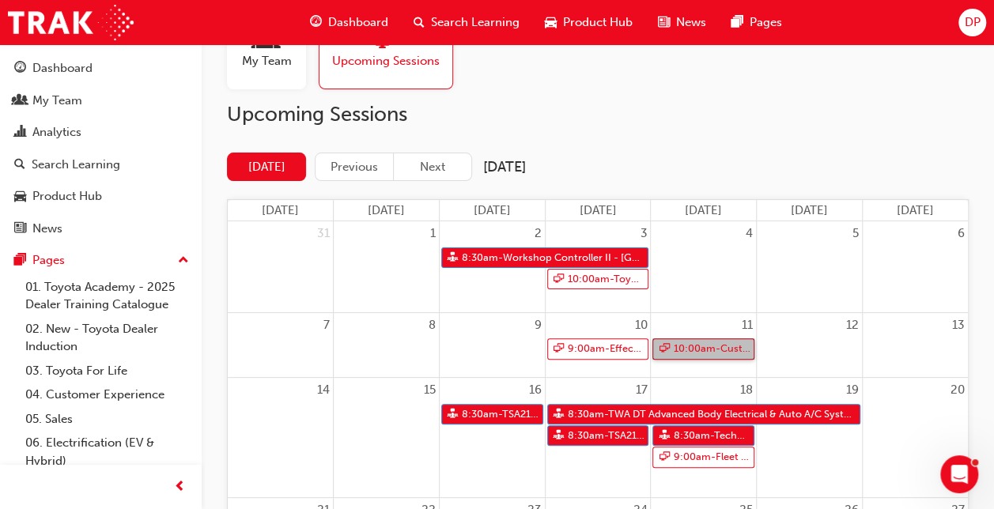
click at [711, 344] on link "10:00am - Customer Experience in Action" at bounding box center [703, 348] width 102 height 21
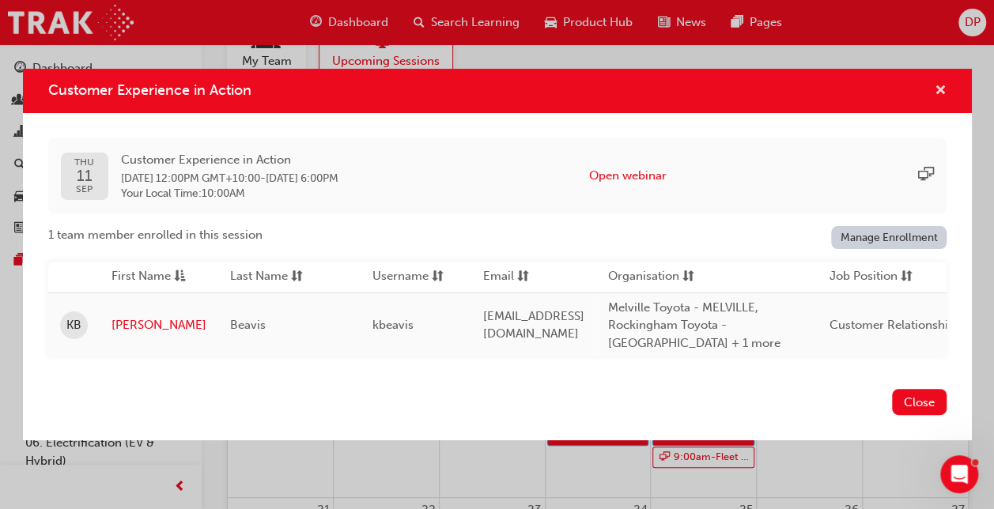
click at [940, 85] on span "cross-icon" at bounding box center [941, 92] width 12 height 14
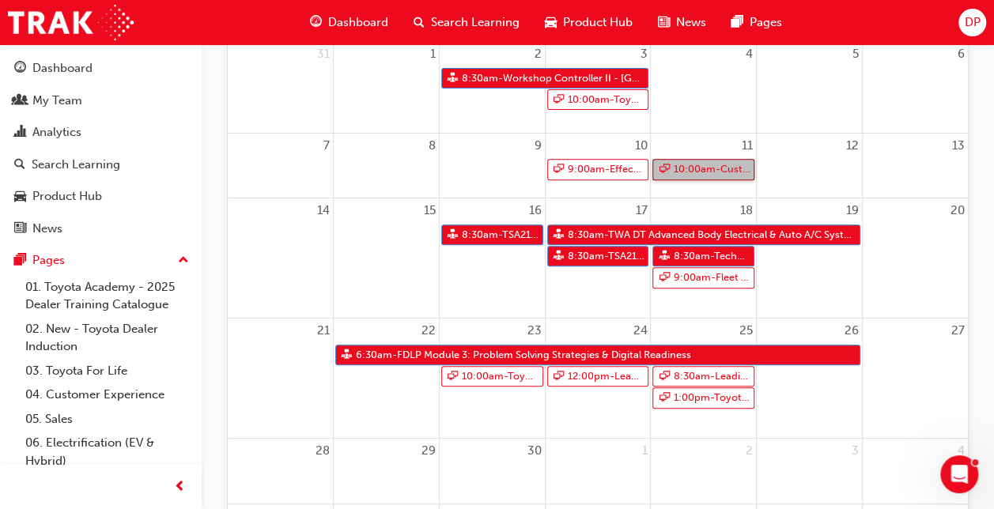
scroll to position [237, 0]
